Goal: Transaction & Acquisition: Purchase product/service

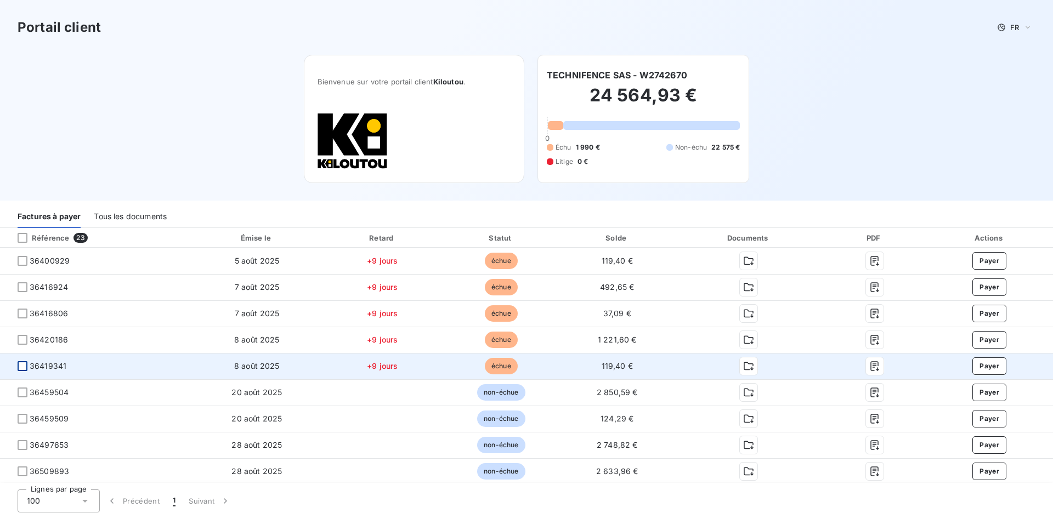
click at [26, 366] on div at bounding box center [23, 366] width 10 height 10
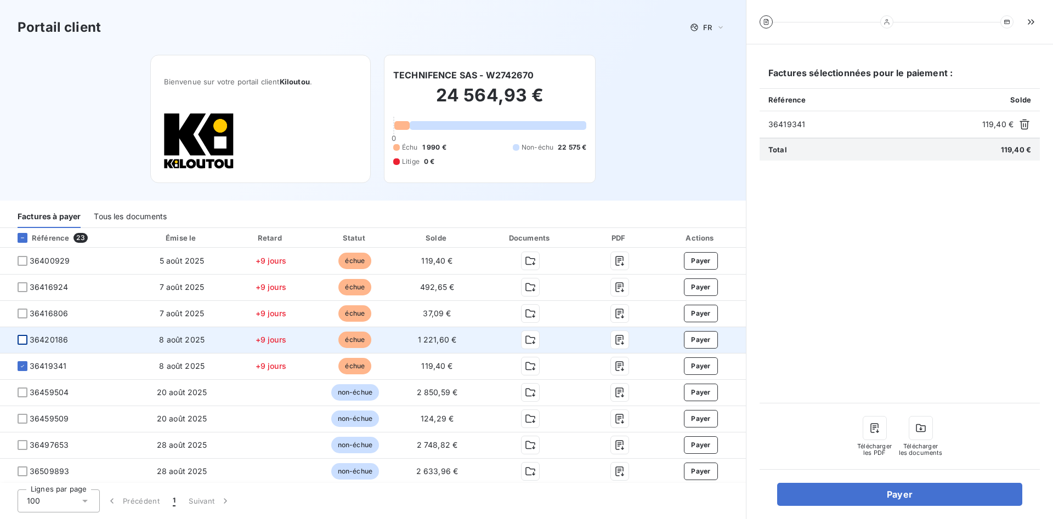
click at [20, 342] on div at bounding box center [23, 340] width 10 height 10
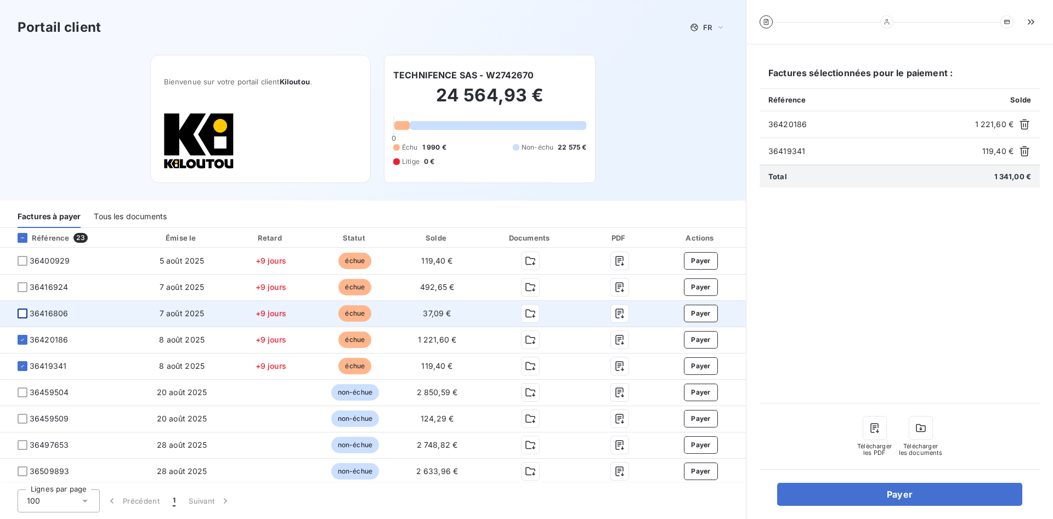
click at [25, 314] on div at bounding box center [23, 314] width 10 height 10
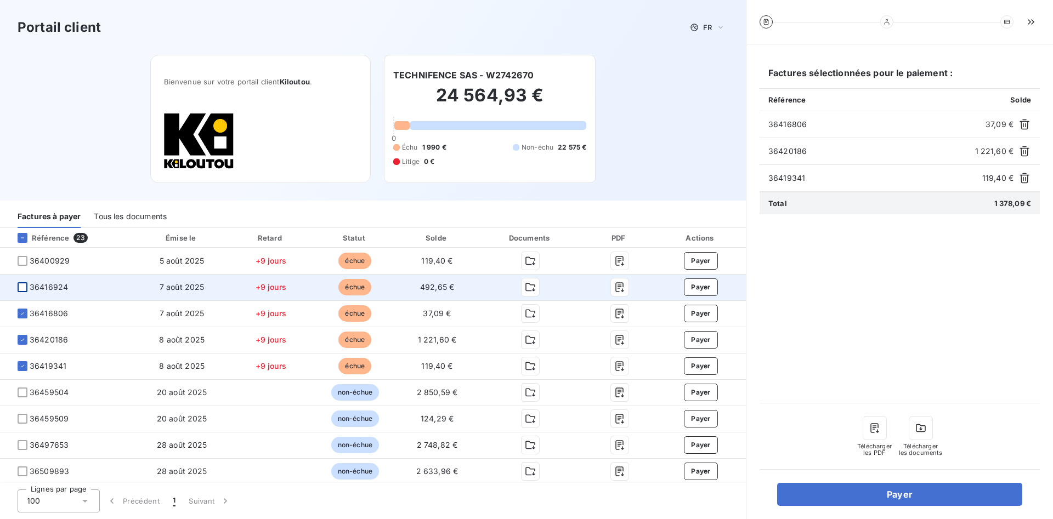
click at [20, 288] on div at bounding box center [23, 287] width 10 height 10
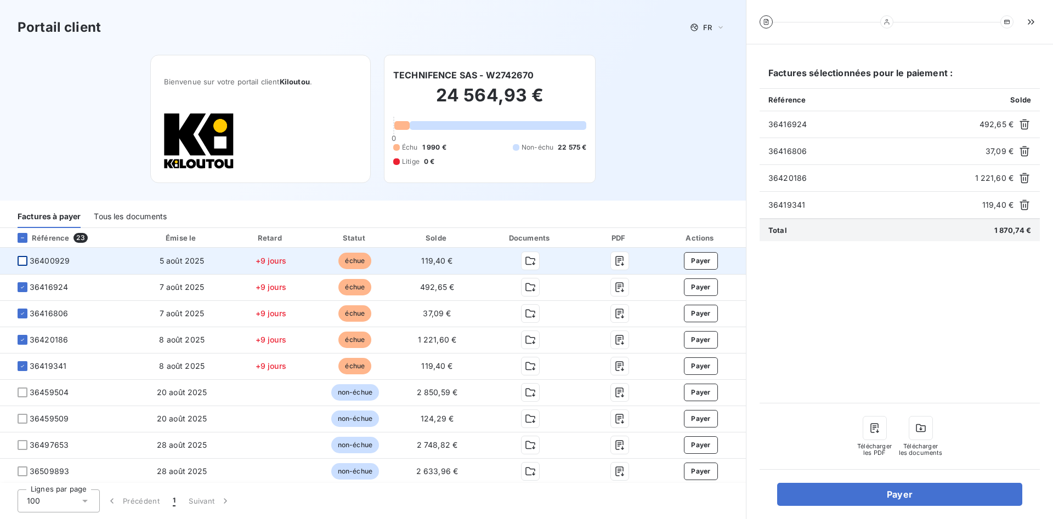
click at [21, 263] on div at bounding box center [23, 261] width 10 height 10
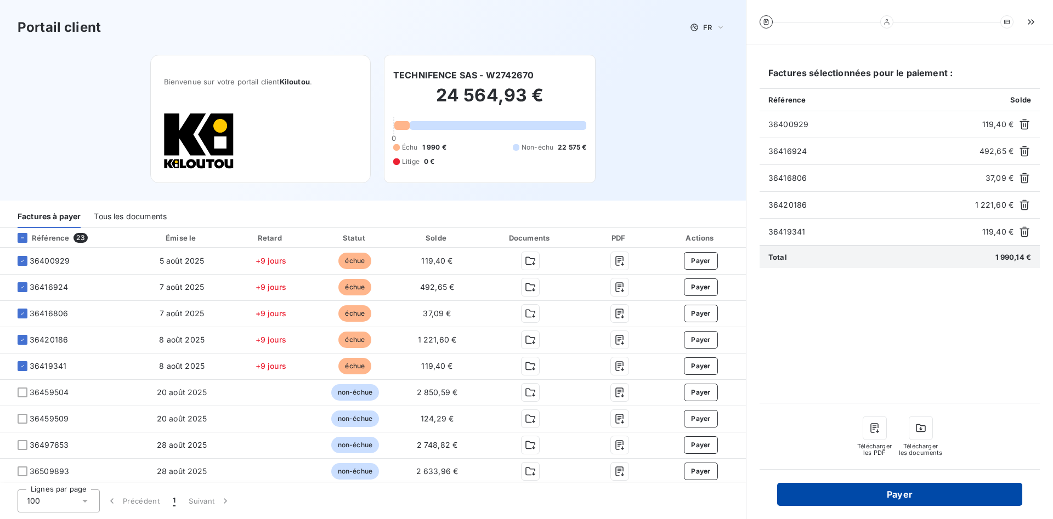
click at [889, 491] on button "Payer" at bounding box center [899, 494] width 245 height 23
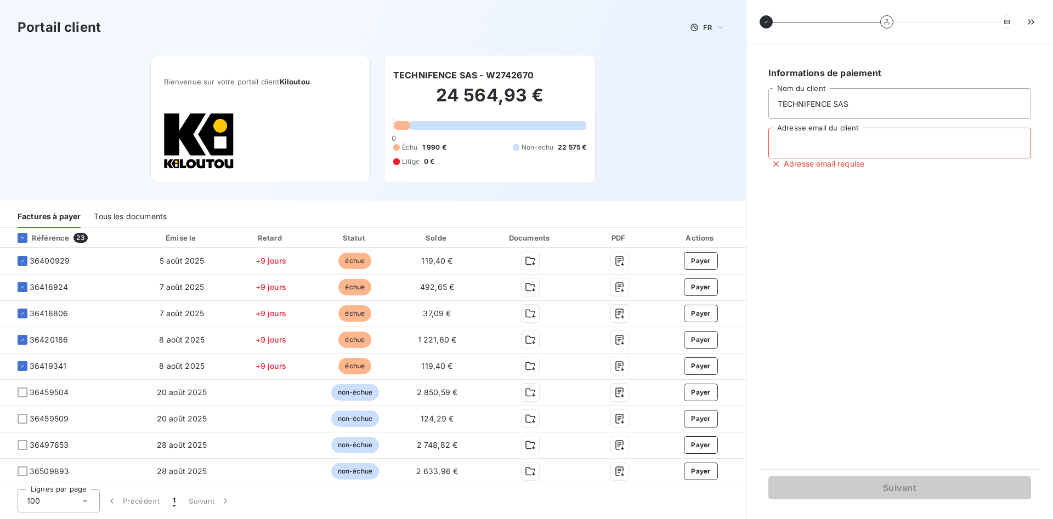
click at [810, 141] on input "Adresse email du client" at bounding box center [899, 143] width 263 height 31
click at [810, 145] on input "Adresse email du client" at bounding box center [899, 143] width 263 height 31
click at [836, 115] on input "TECHNIFENCE SAS" at bounding box center [899, 103] width 263 height 31
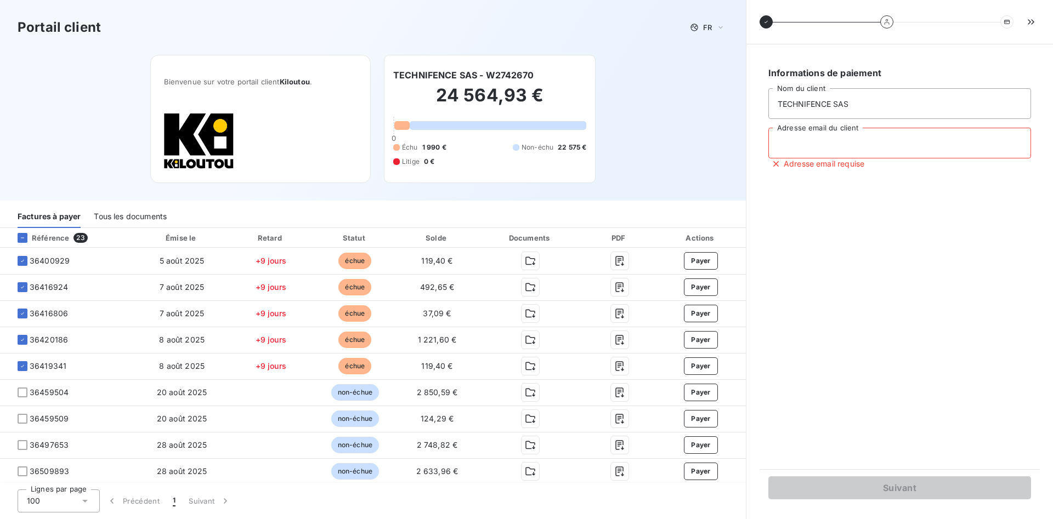
click at [834, 144] on input "Adresse email du client" at bounding box center [899, 143] width 263 height 31
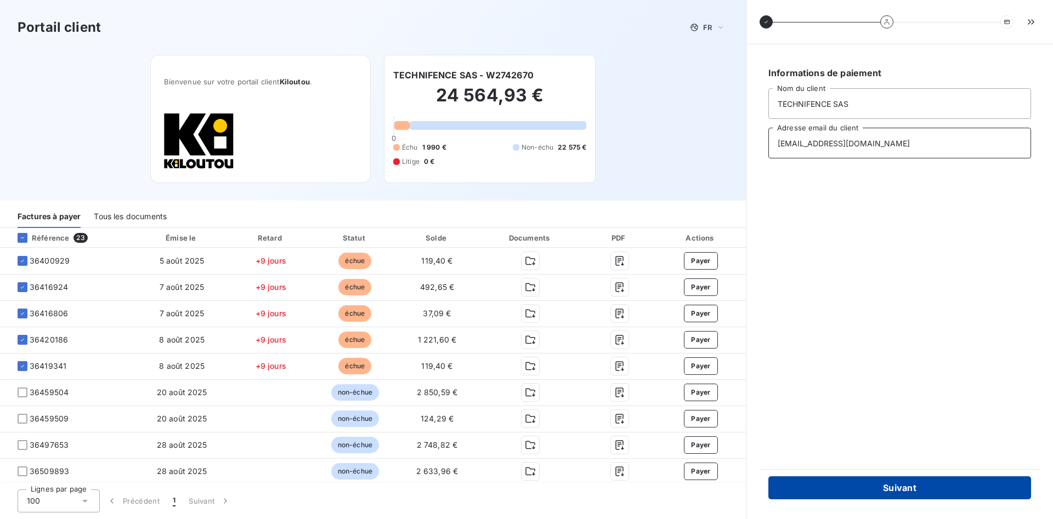
type input "comptabilite@technifence.com"
click at [978, 488] on button "Suivant" at bounding box center [899, 487] width 263 height 23
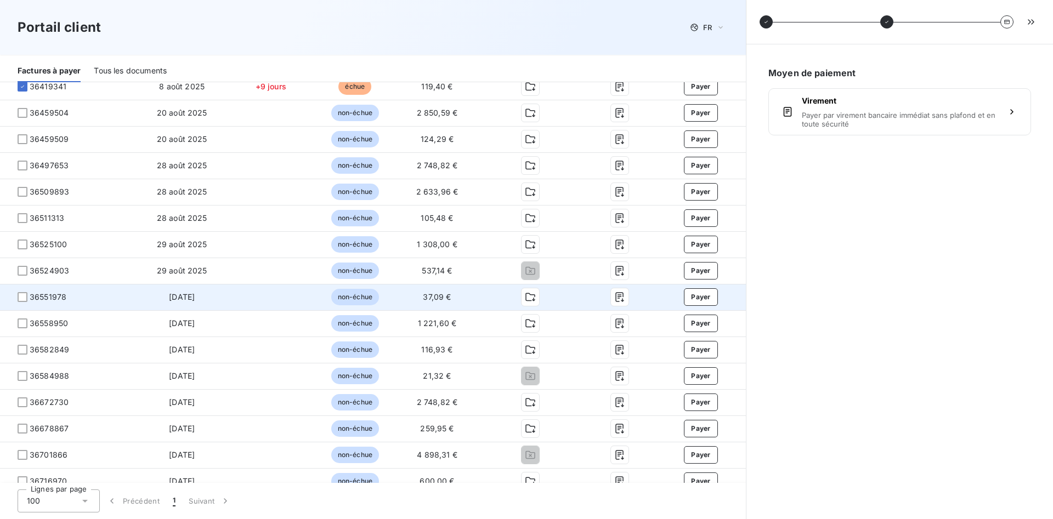
scroll to position [370, 0]
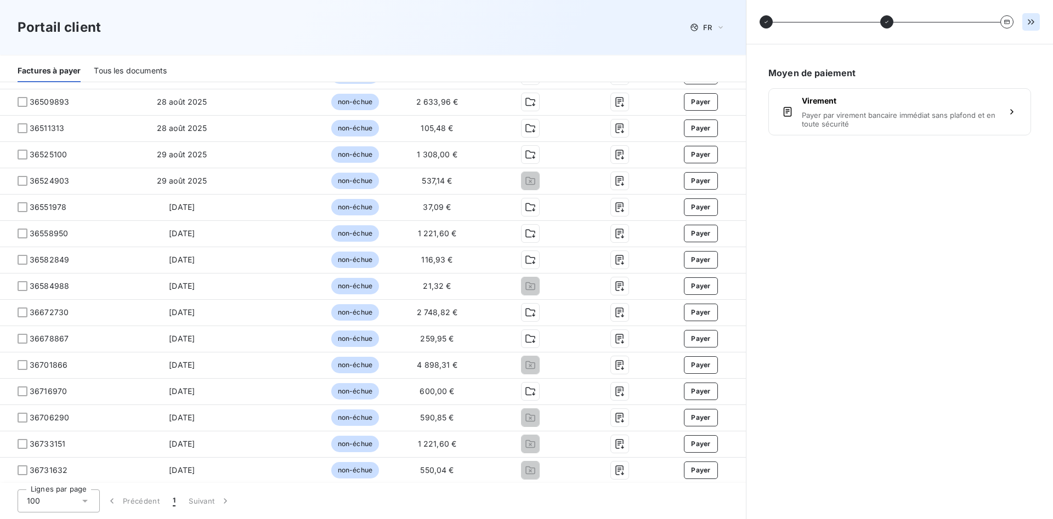
click at [1025, 19] on button "button" at bounding box center [1031, 22] width 18 height 18
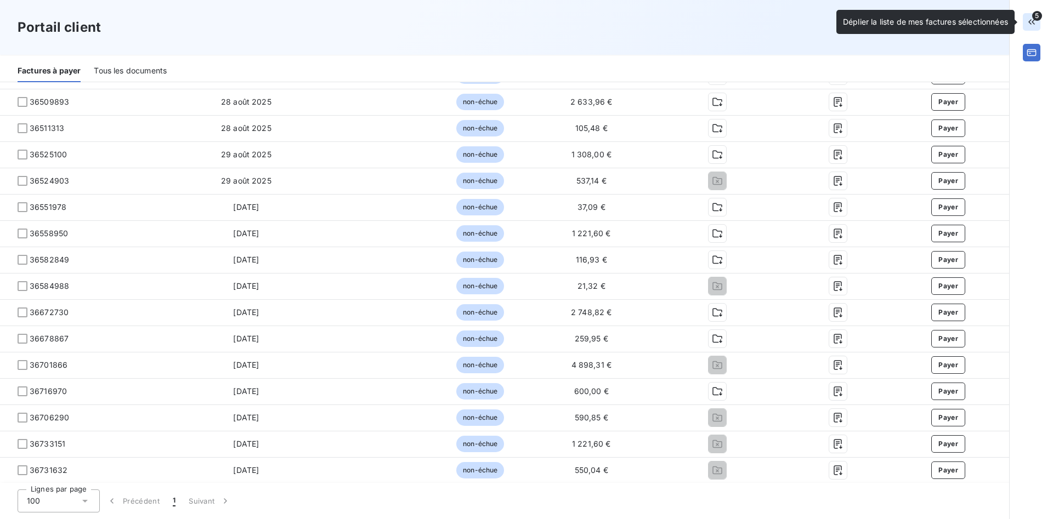
click at [1032, 21] on icon "button" at bounding box center [1031, 21] width 7 height 5
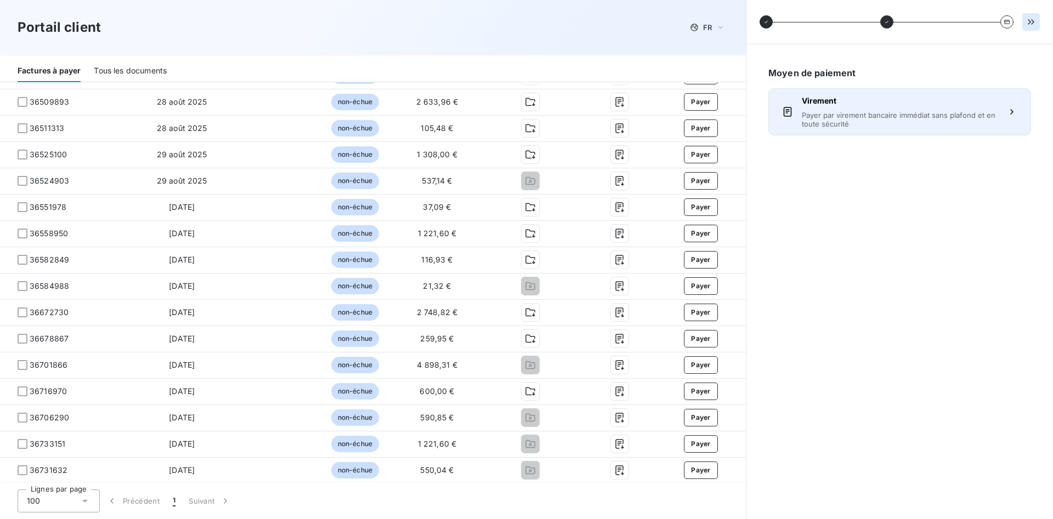
click at [862, 99] on span "Virement" at bounding box center [900, 100] width 196 height 11
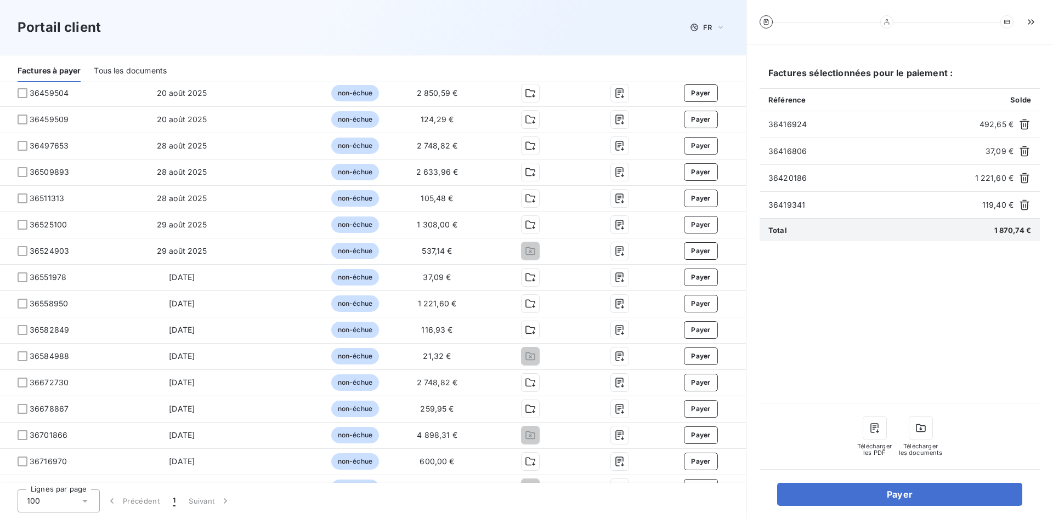
scroll to position [291, 0]
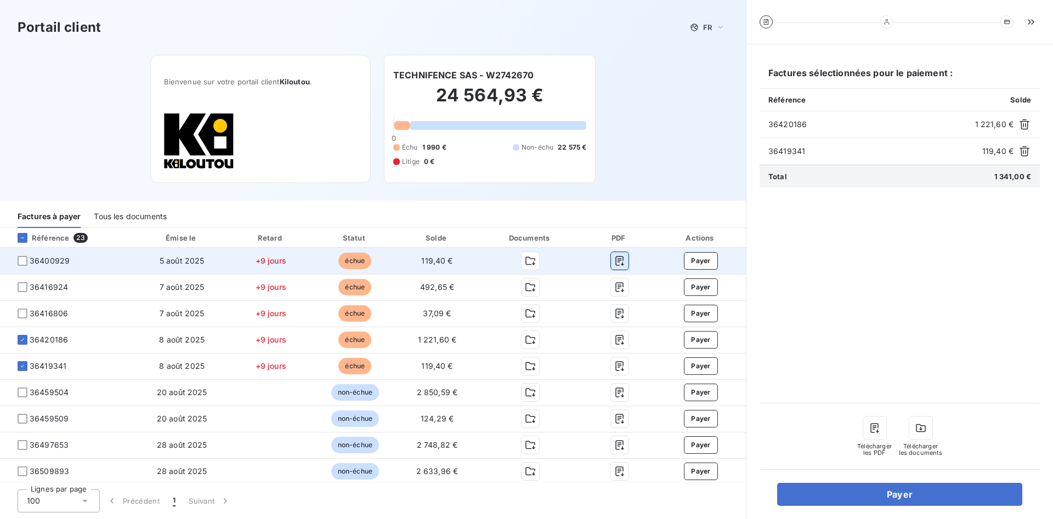
click at [620, 259] on icon "button" at bounding box center [619, 261] width 8 height 10
click at [530, 259] on icon "button" at bounding box center [530, 261] width 10 height 8
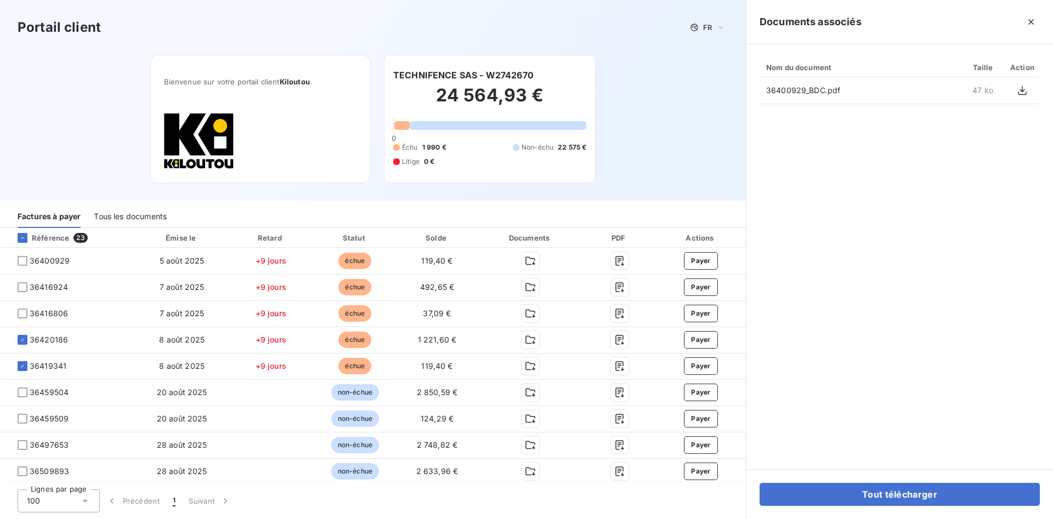
click at [636, 183] on div "Portail client FR Bienvenue sur votre portail client Kiloutou . TECHNIFENCE SAS…" at bounding box center [373, 100] width 746 height 201
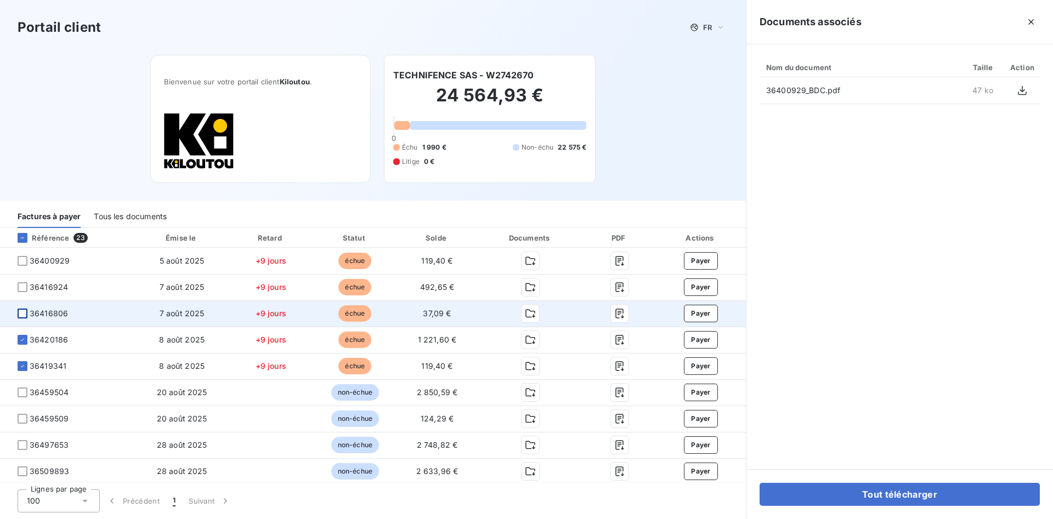
click at [26, 316] on div at bounding box center [23, 314] width 10 height 10
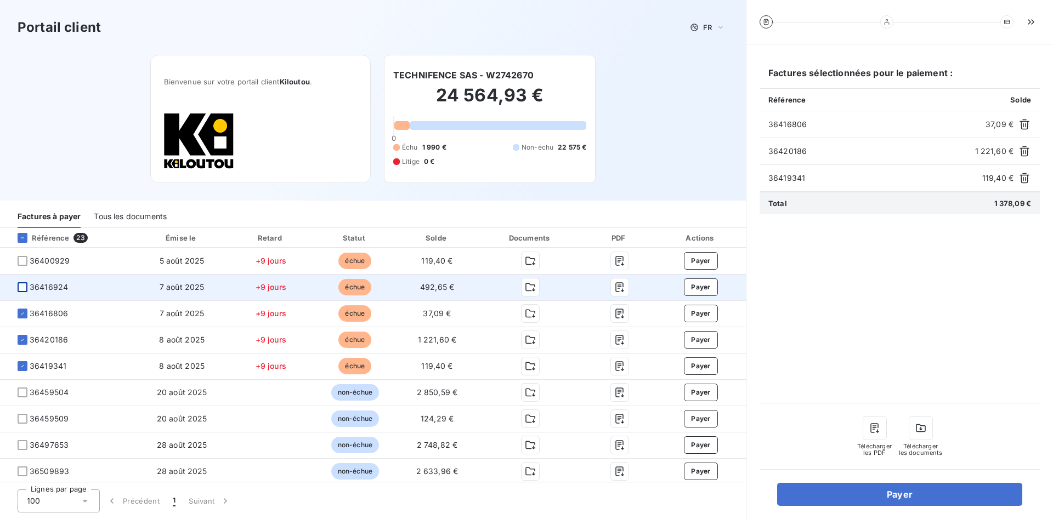
click at [20, 290] on div at bounding box center [23, 287] width 10 height 10
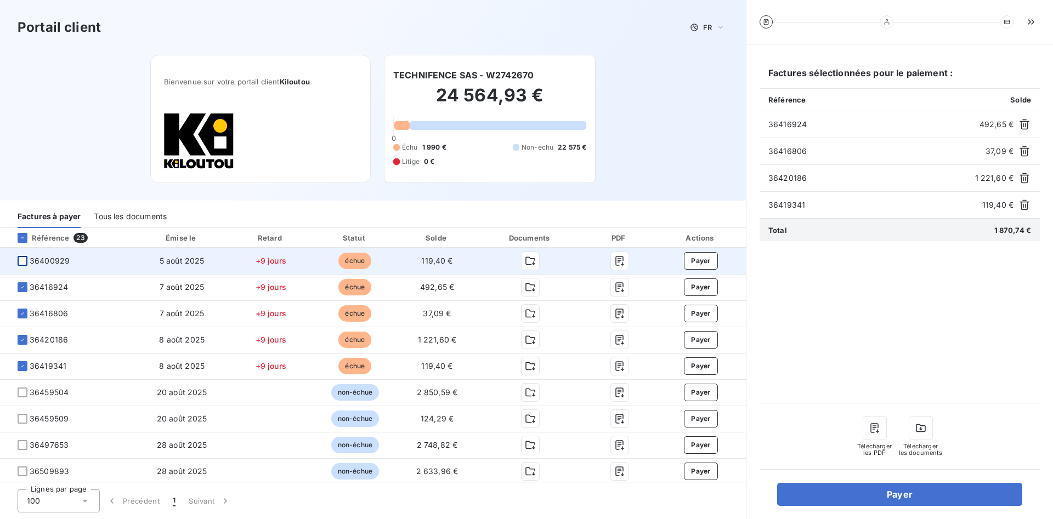
click at [23, 258] on div at bounding box center [23, 261] width 10 height 10
